Goal: Information Seeking & Learning: Learn about a topic

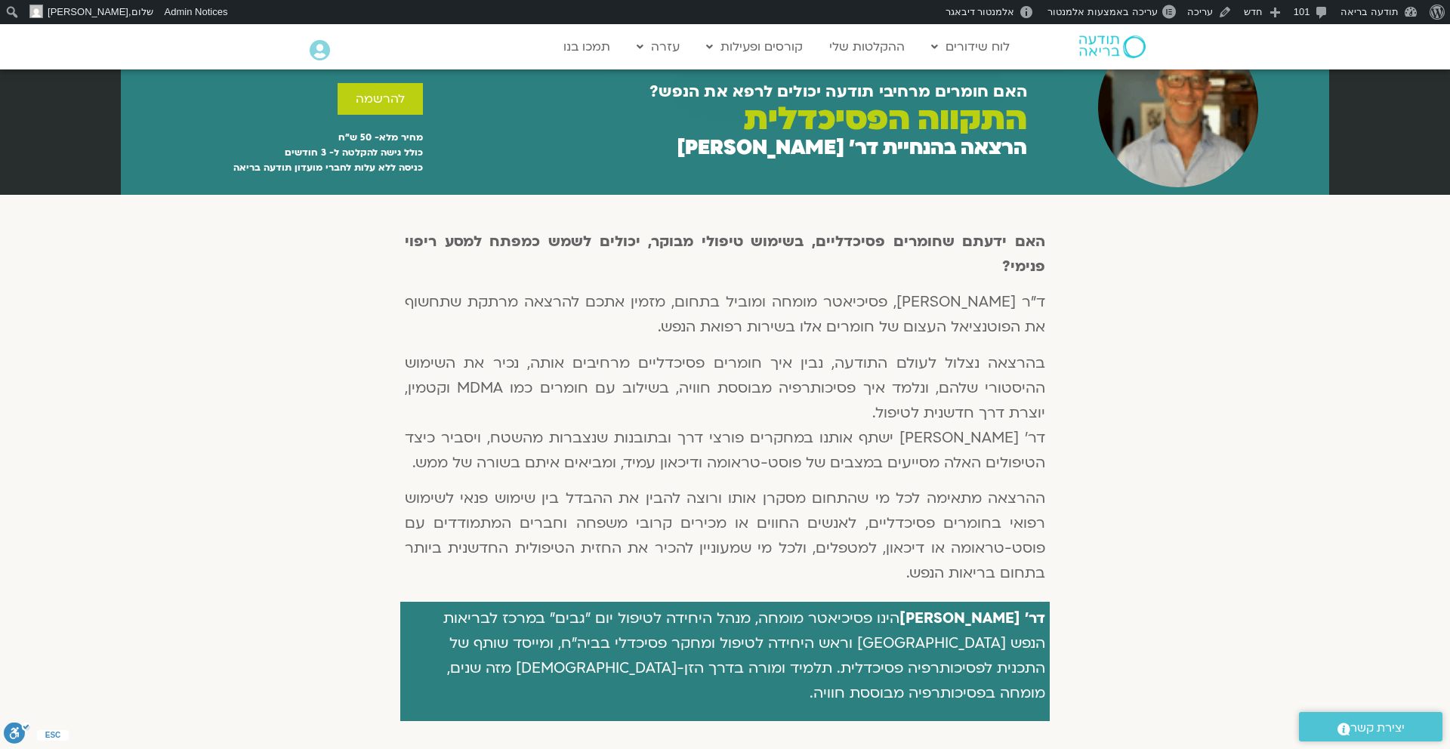
scroll to position [270, 0]
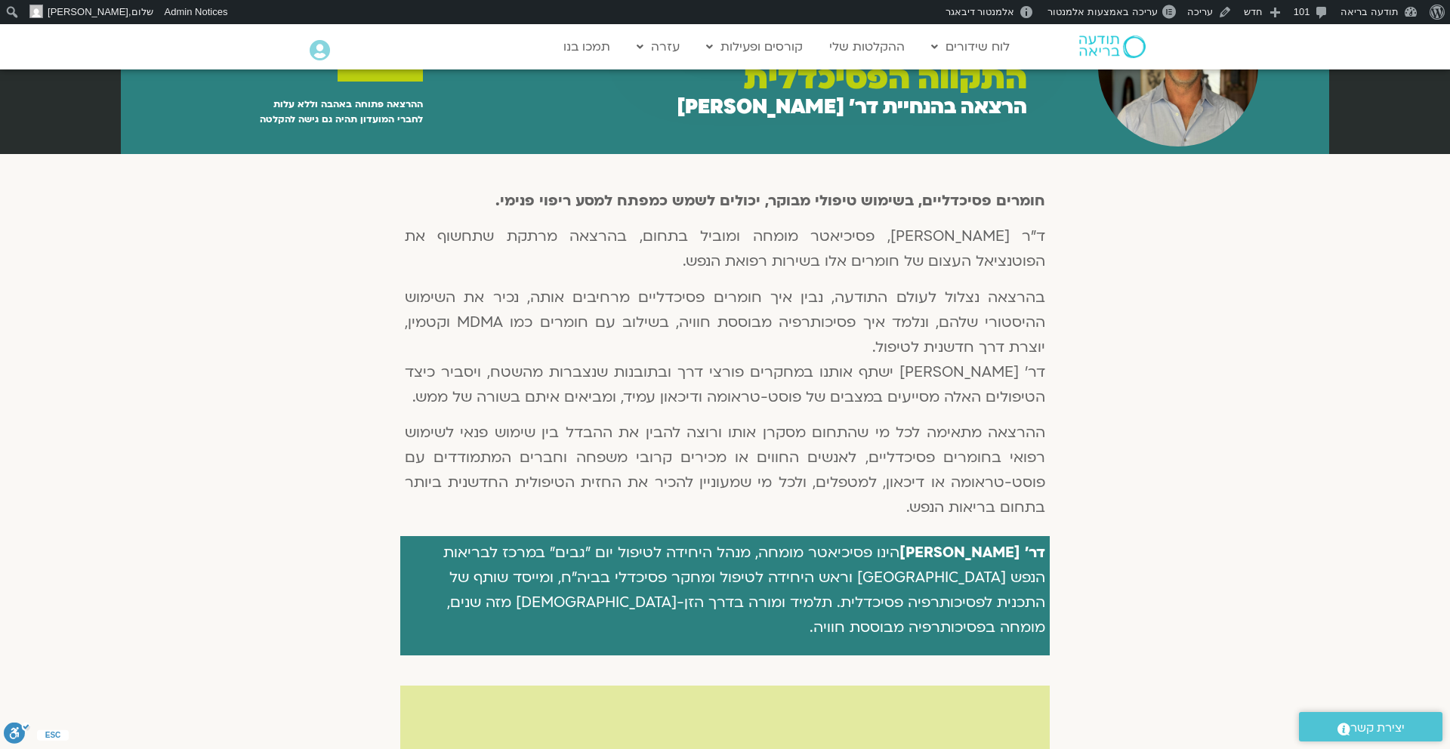
scroll to position [310, 0]
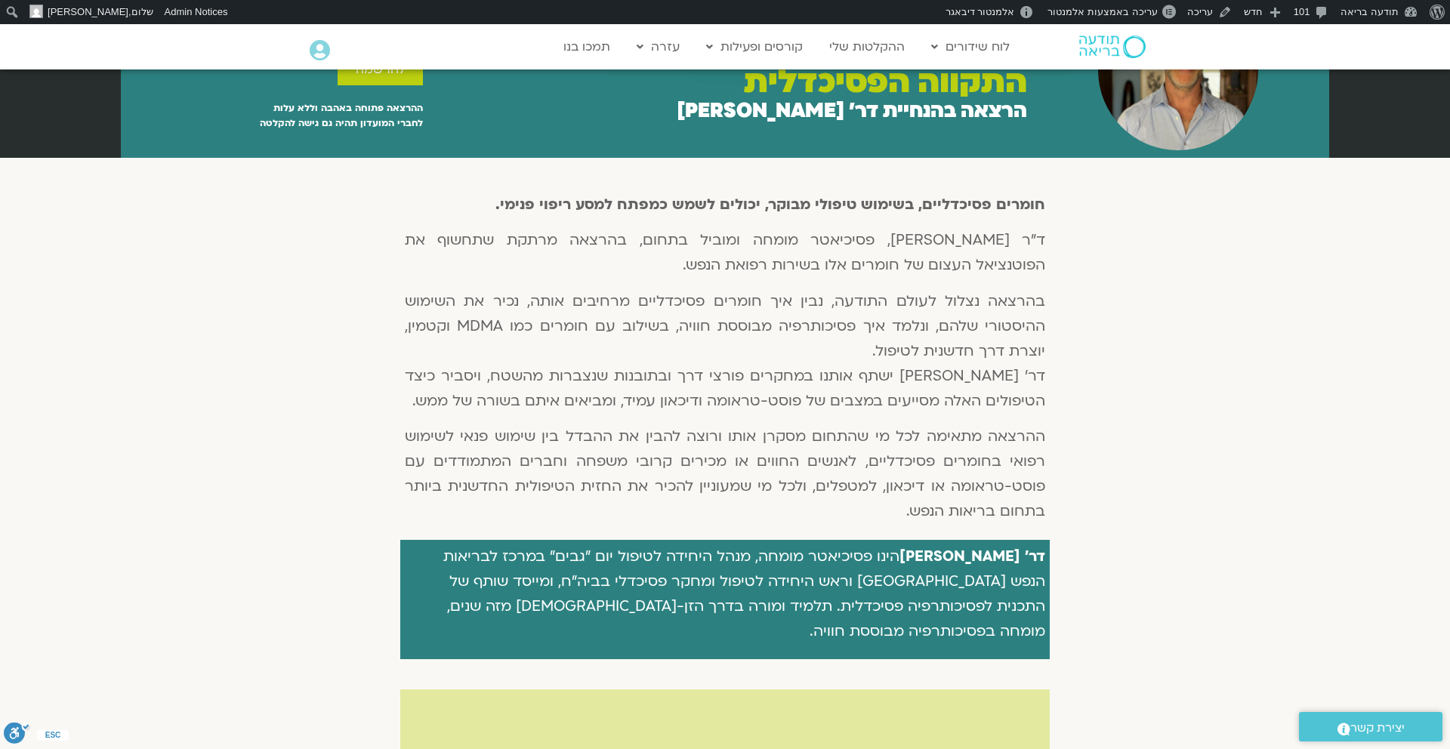
click at [788, 205] on strong "חומרים פסיכדליים, בשימוש טיפולי מבוקר, יכולים לשמש כמפתח למסע ריפוי פנימי." at bounding box center [770, 205] width 550 height 20
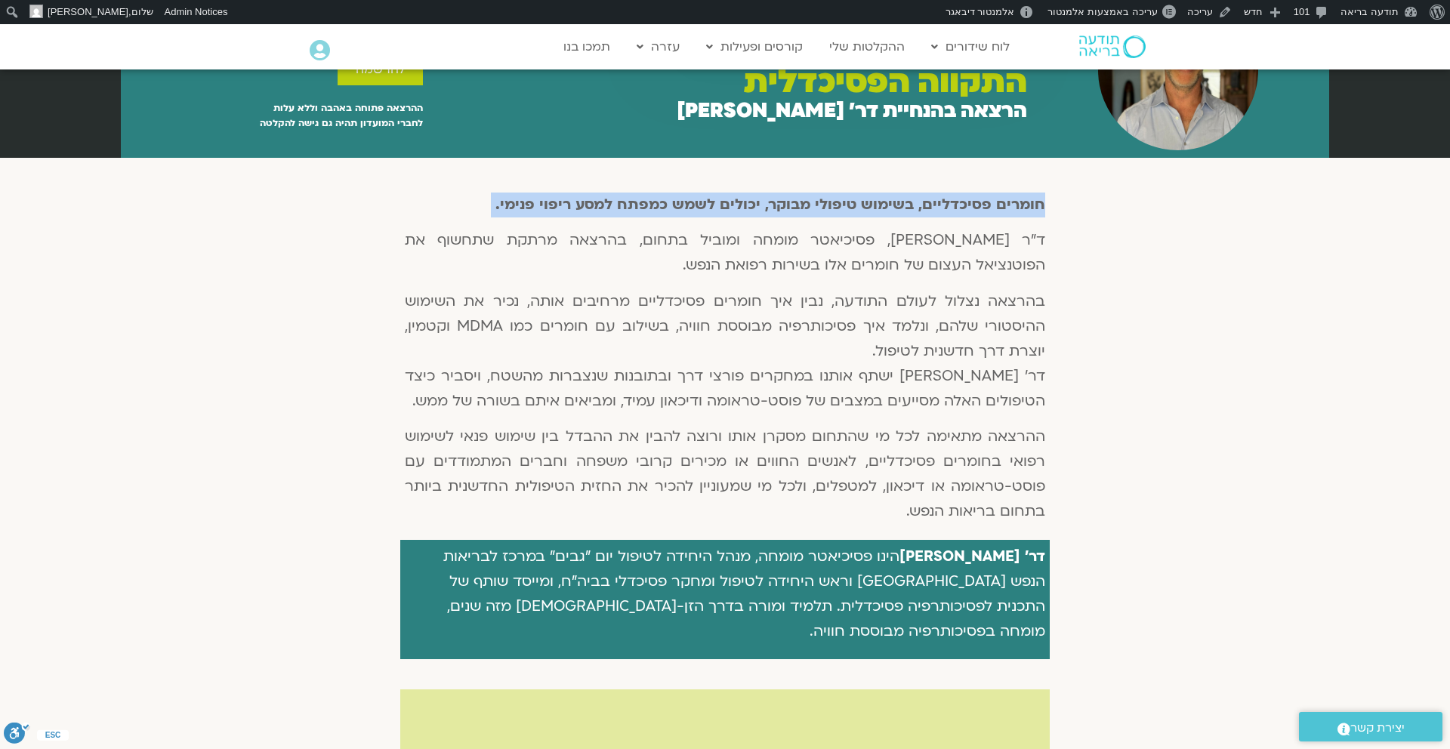
click at [788, 205] on strong "חומרים פסיכדליים, בשימוש טיפולי מבוקר, יכולים לשמש כמפתח למסע ריפוי פנימי." at bounding box center [770, 205] width 550 height 20
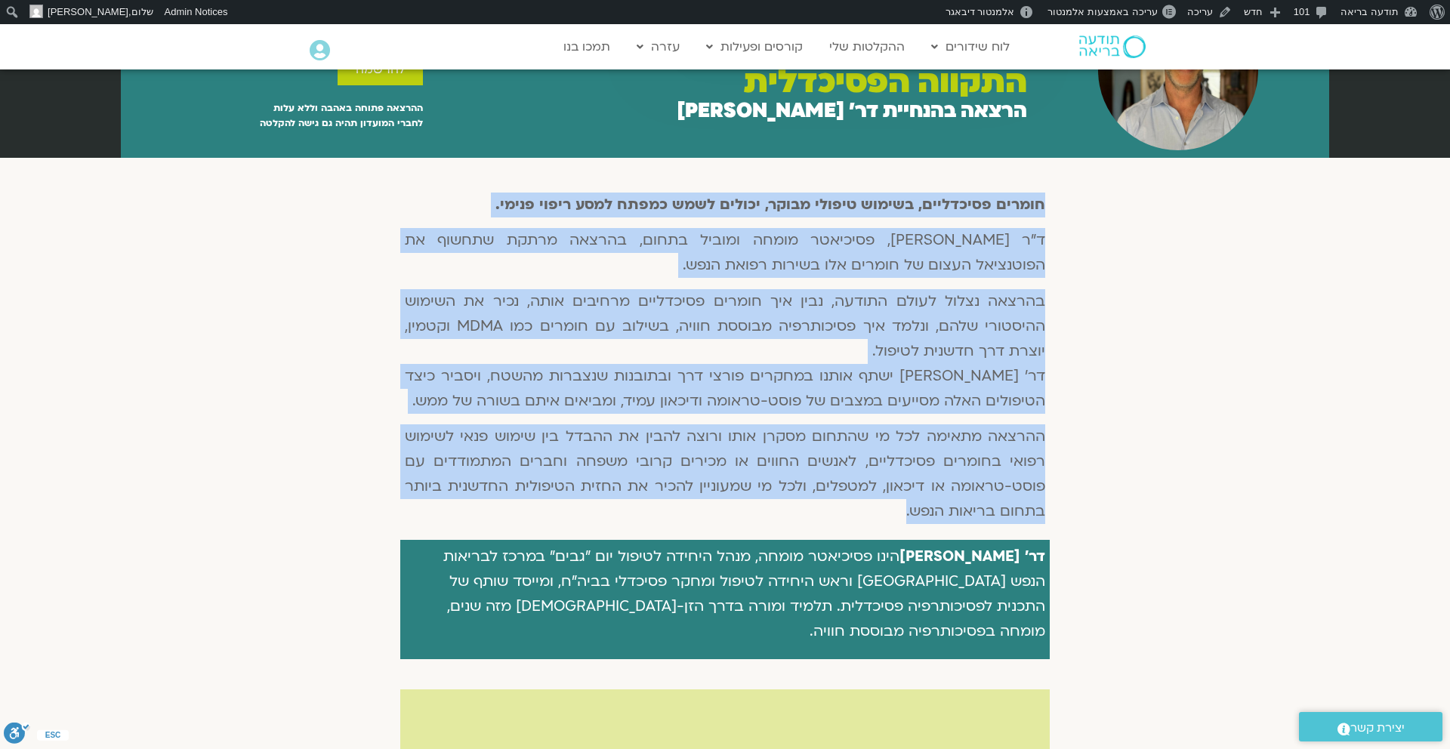
copy div "חומרים פסיכדליים, בשימוש טיפולי מבוקר, יכולים לשמש כמפתח למסע ריפוי פנימי. ד"ר …"
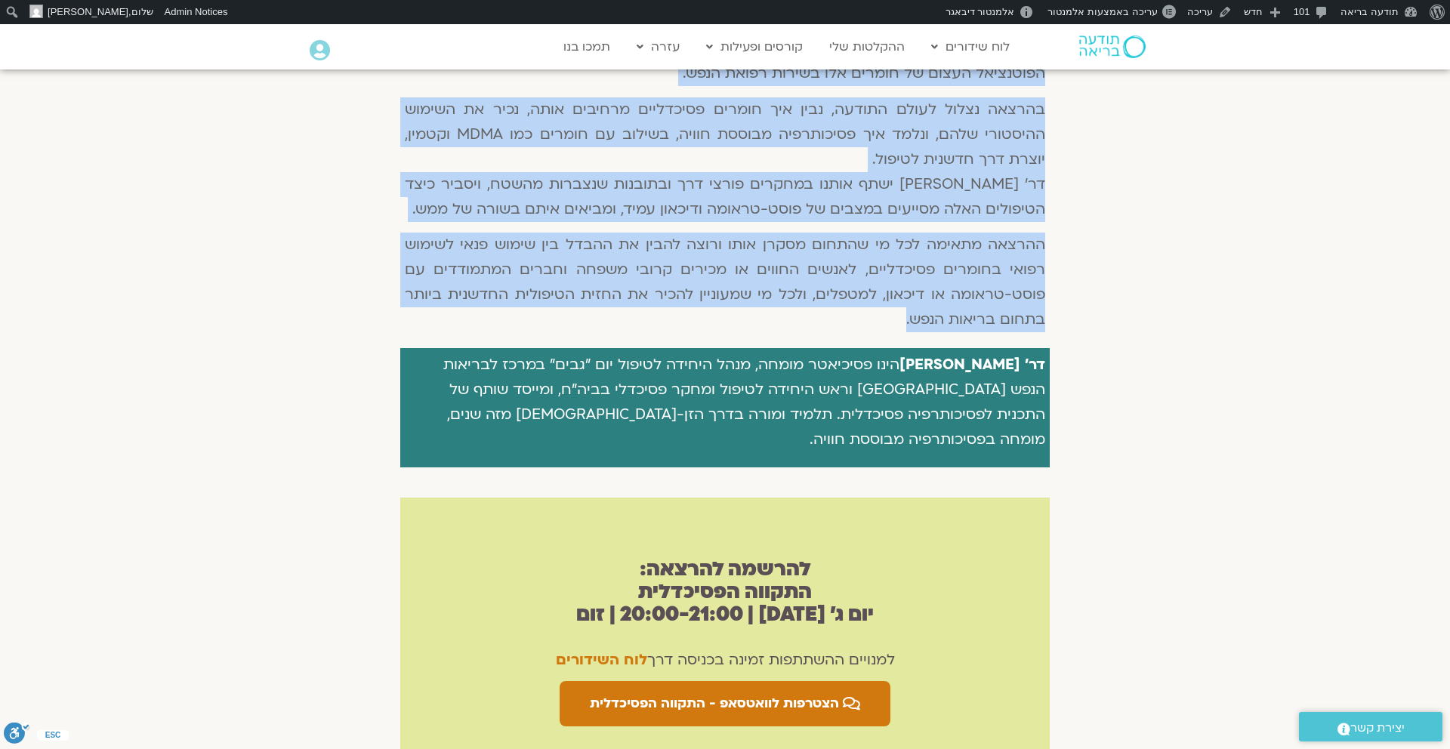
scroll to position [0, 0]
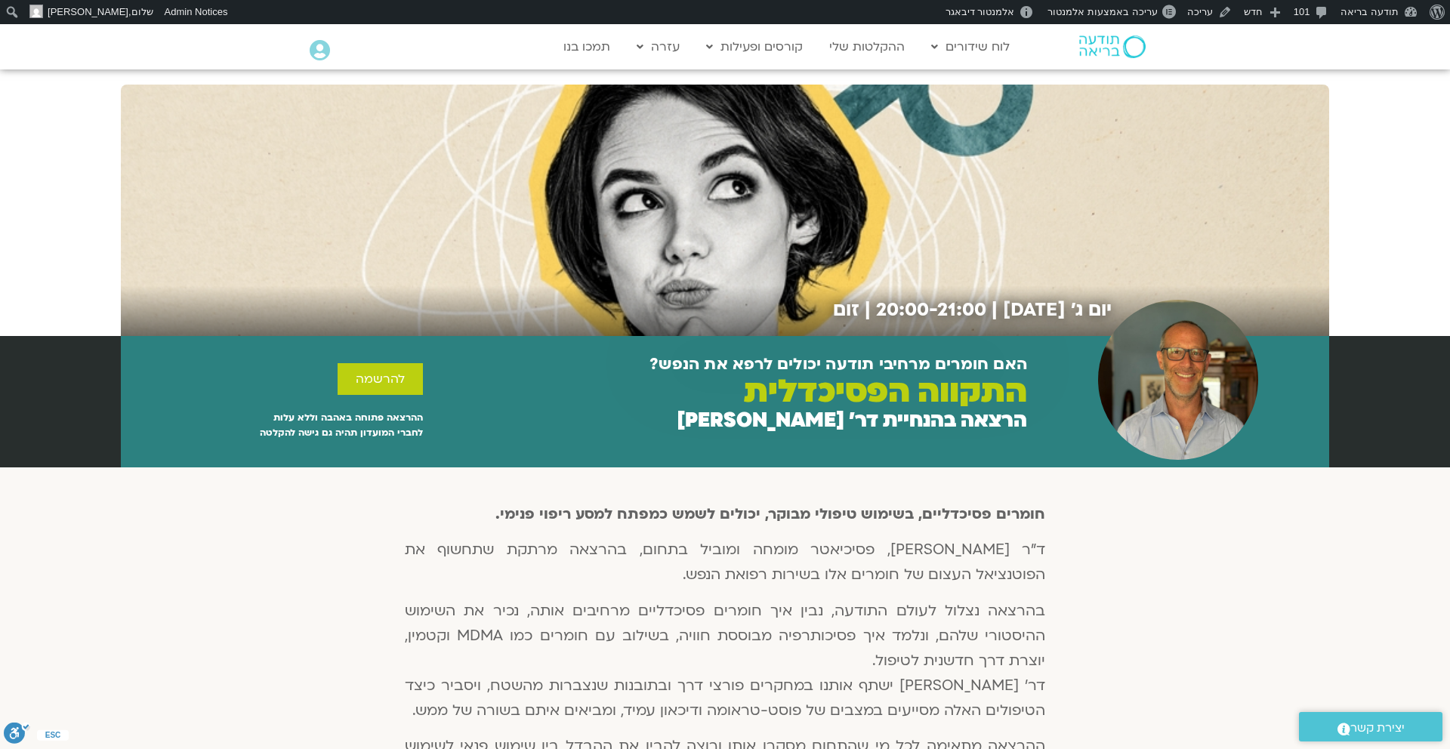
click at [1373, 215] on div "יום ג׳ 16.9.25 | 20:00-21:00 | זום" at bounding box center [725, 202] width 1450 height 267
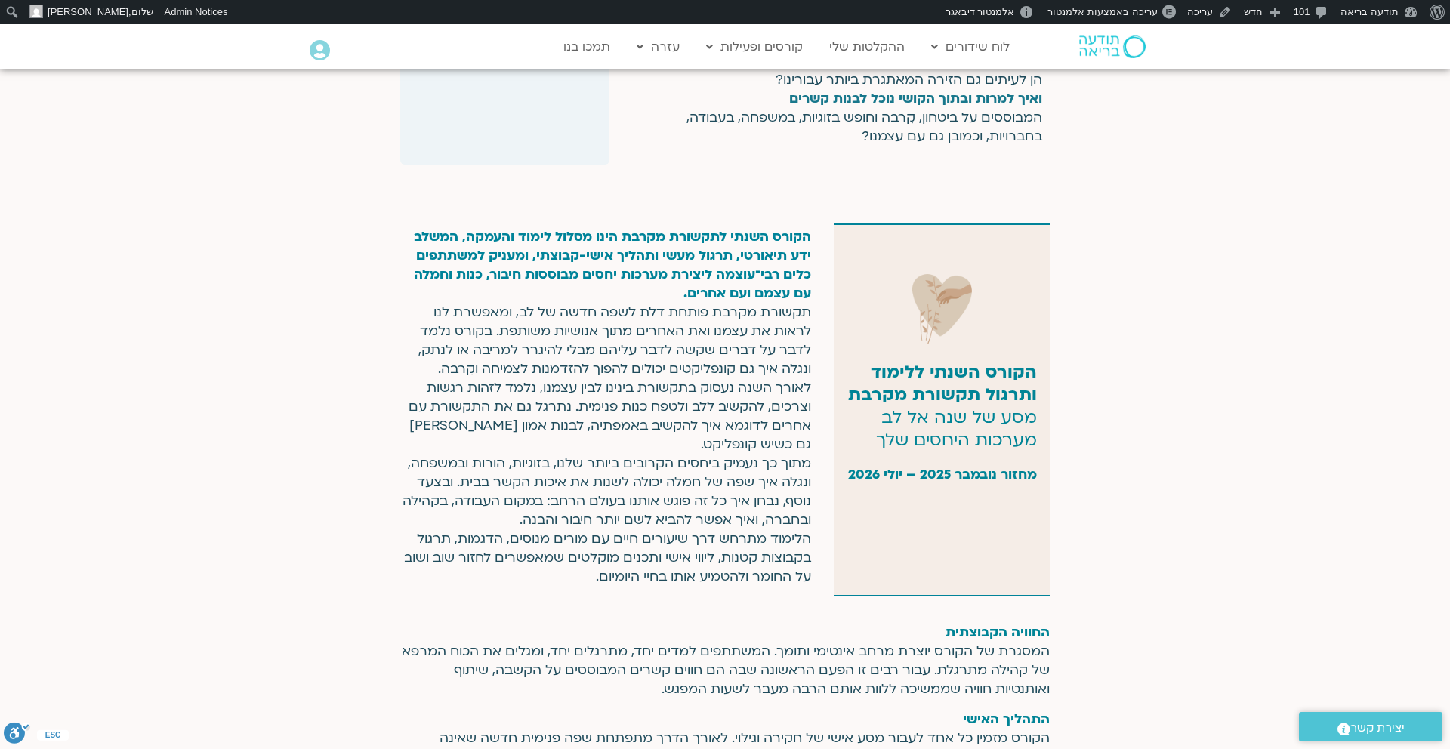
scroll to position [781, 0]
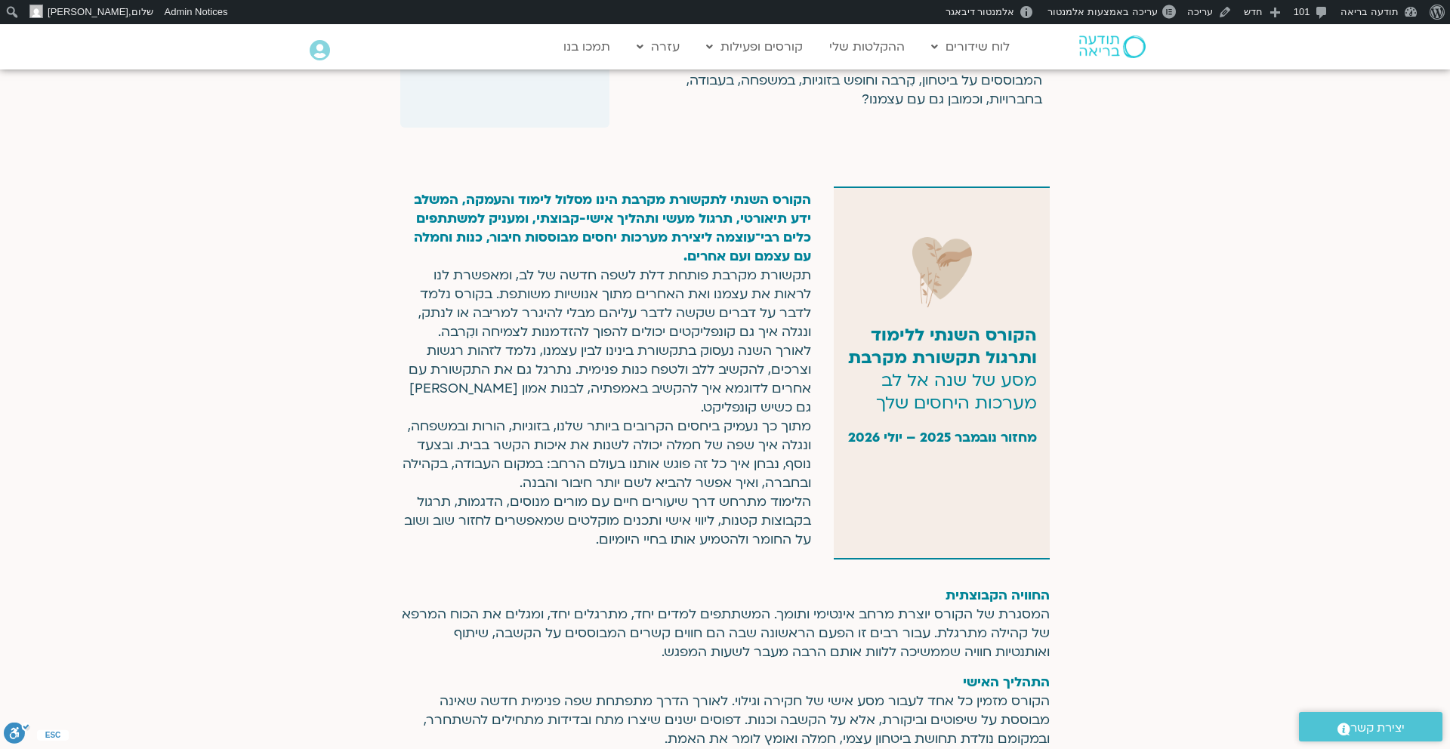
scroll to position [731, 0]
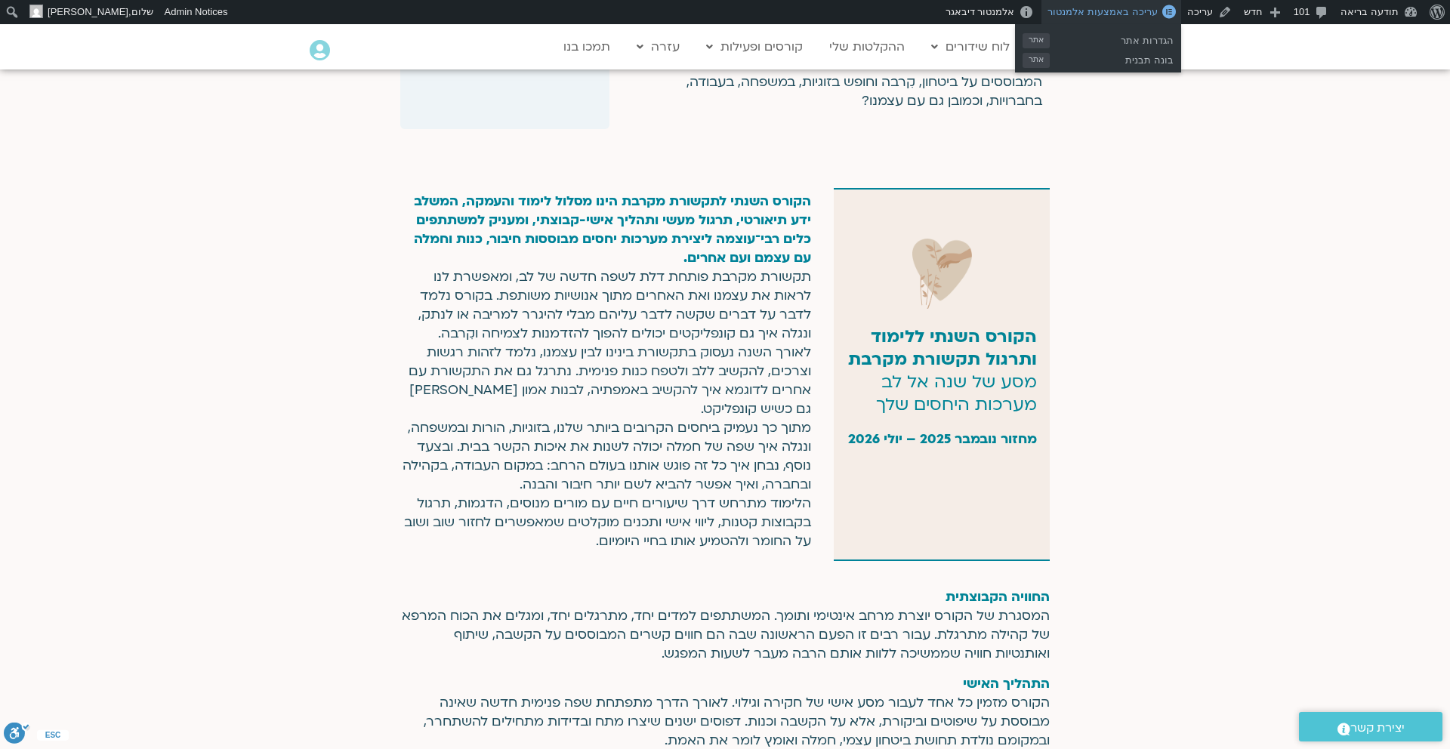
click at [1121, 14] on span "עריכה באמצעות אלמנטור" at bounding box center [1101, 11] width 109 height 11
